Goal: Task Accomplishment & Management: Manage account settings

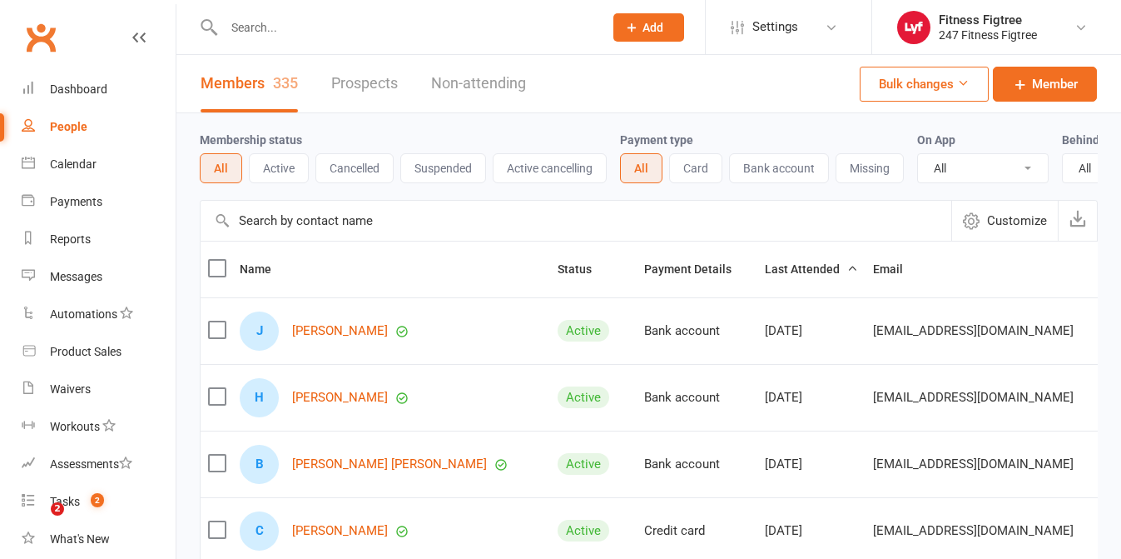
select select "100"
click at [296, 32] on input "text" at bounding box center [405, 27] width 373 height 23
paste input "[PERSON_NAME]"
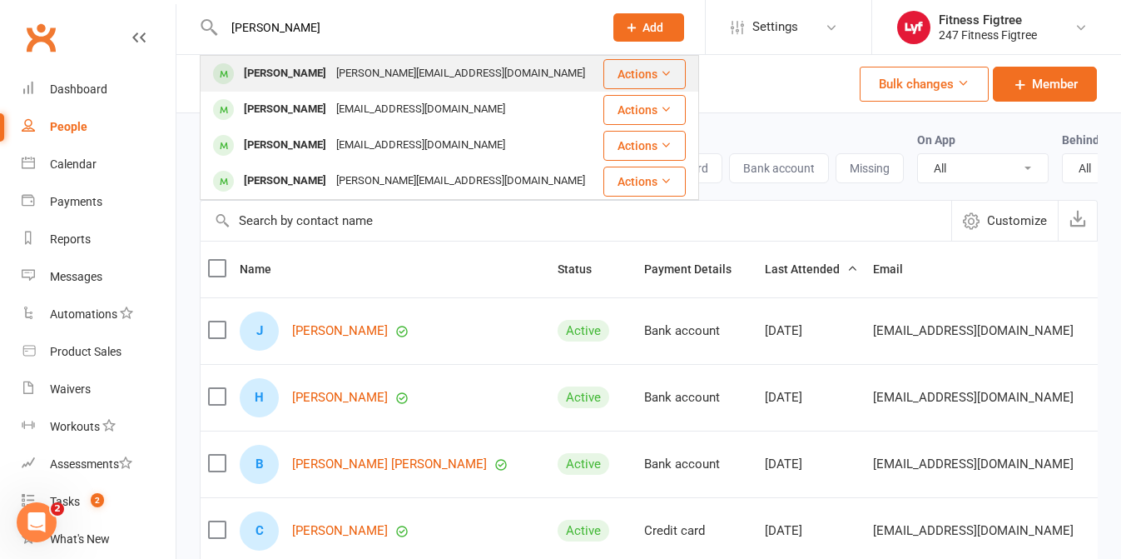
type input "[PERSON_NAME]"
click at [272, 67] on div "[PERSON_NAME]" at bounding box center [285, 74] width 92 height 24
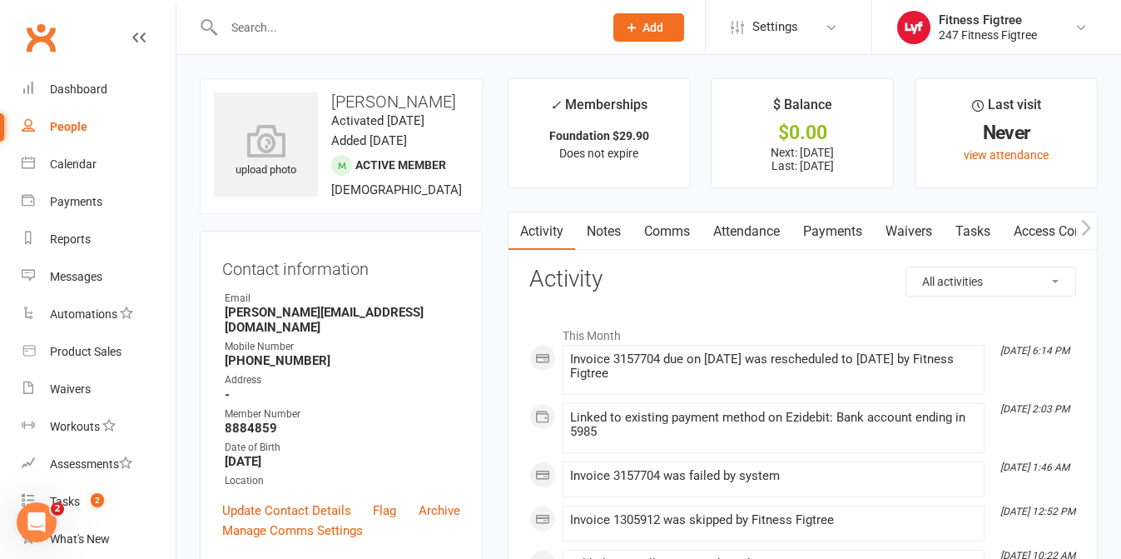
click at [848, 221] on link "Payments" at bounding box center [833, 231] width 82 height 38
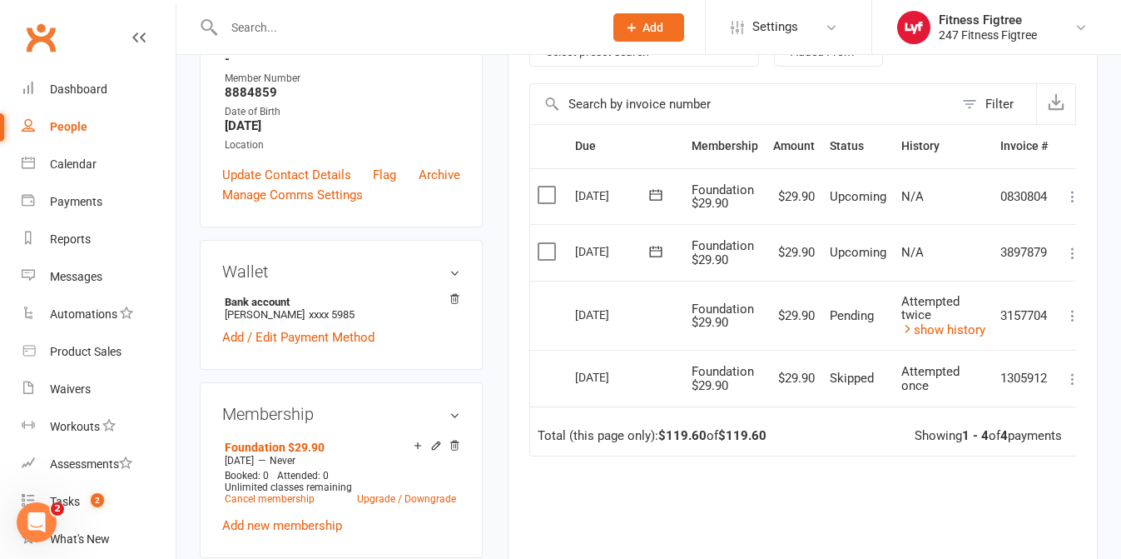
scroll to position [402, 0]
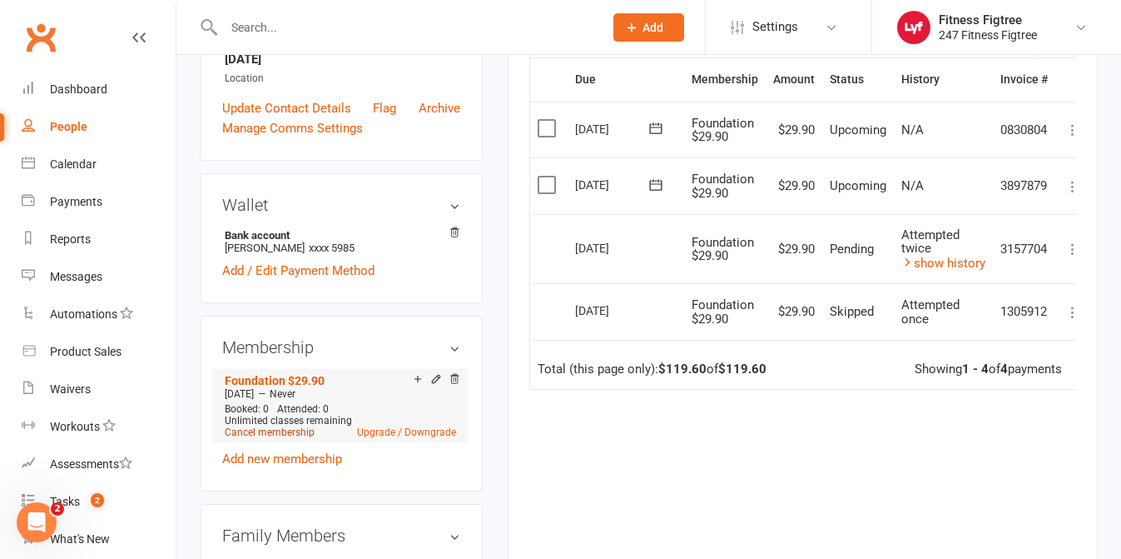
click at [281, 426] on link "Cancel membership" at bounding box center [270, 432] width 90 height 12
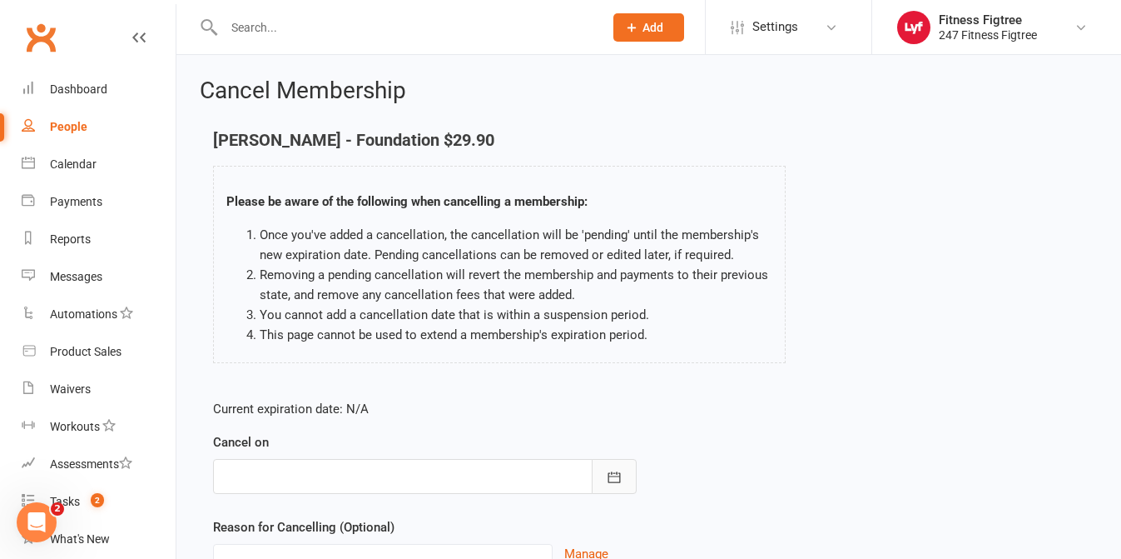
click at [605, 483] on button "button" at bounding box center [614, 476] width 45 height 35
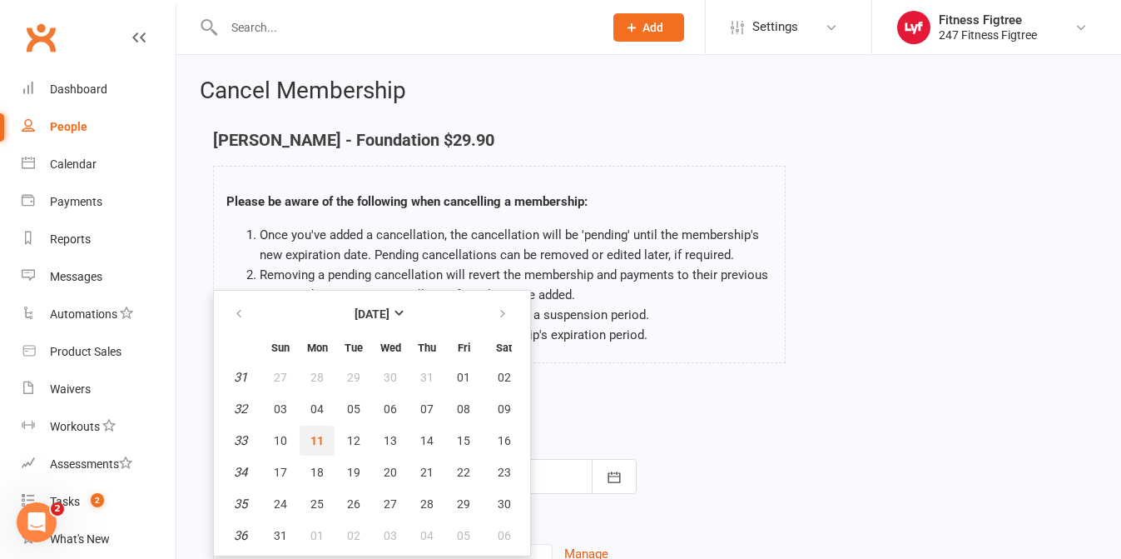
click at [318, 444] on span "11" at bounding box center [316, 440] width 13 height 13
type input "[DATE]"
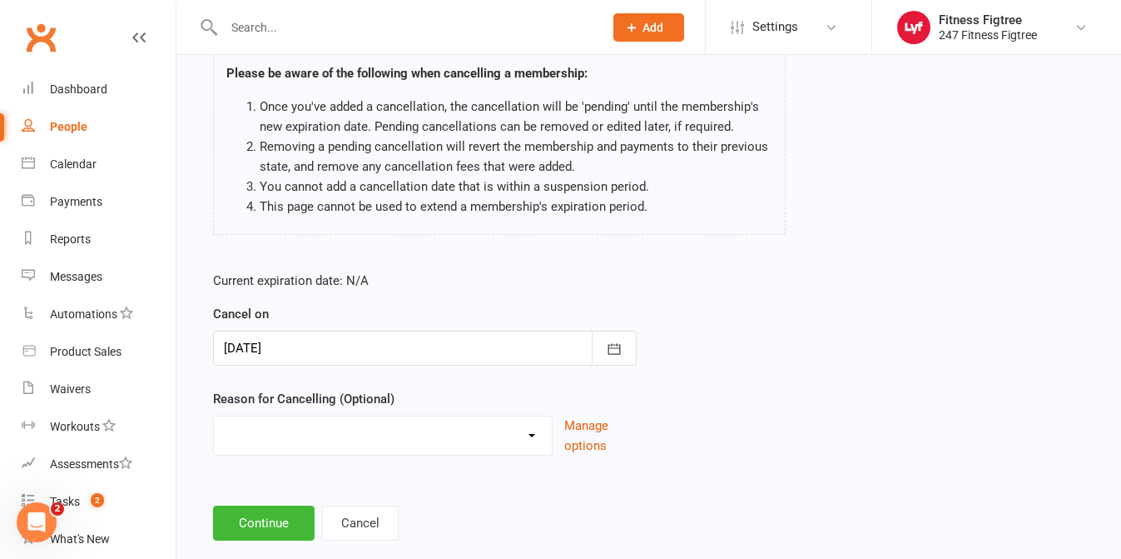
scroll to position [147, 0]
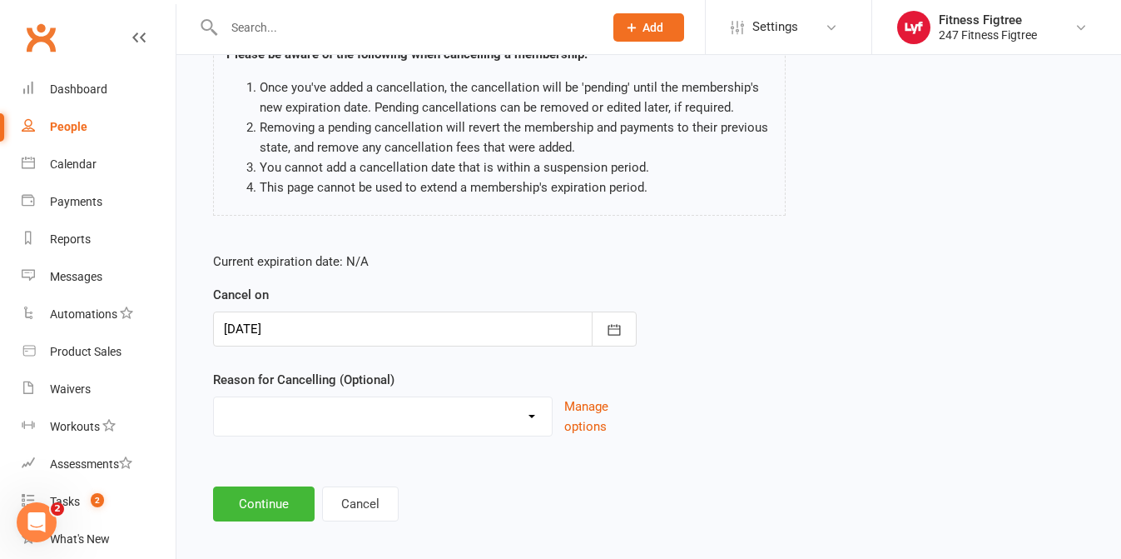
click at [531, 412] on select "Holiday Injury Stripe Migration The Great Migration Other reason" at bounding box center [383, 413] width 338 height 33
select select "3"
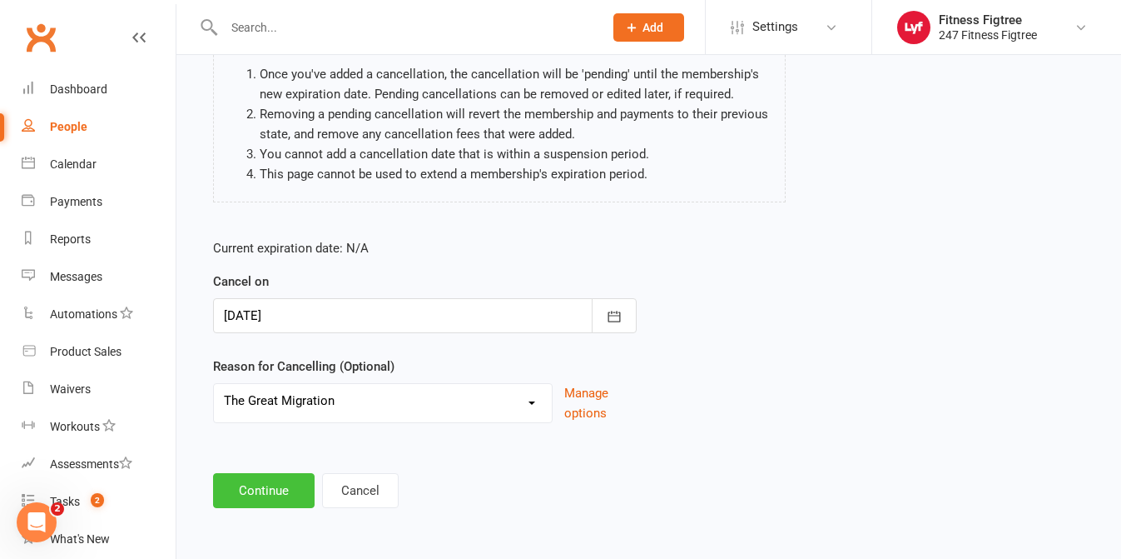
click at [233, 482] on button "Continue" at bounding box center [264, 490] width 102 height 35
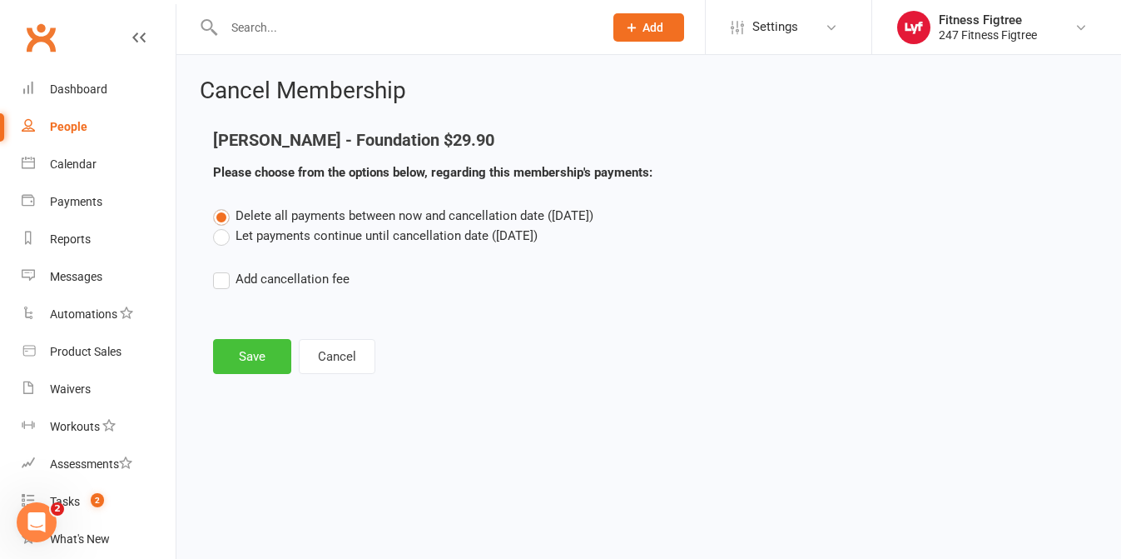
click at [237, 369] on button "Save" at bounding box center [252, 356] width 78 height 35
